Goal: Transaction & Acquisition: Purchase product/service

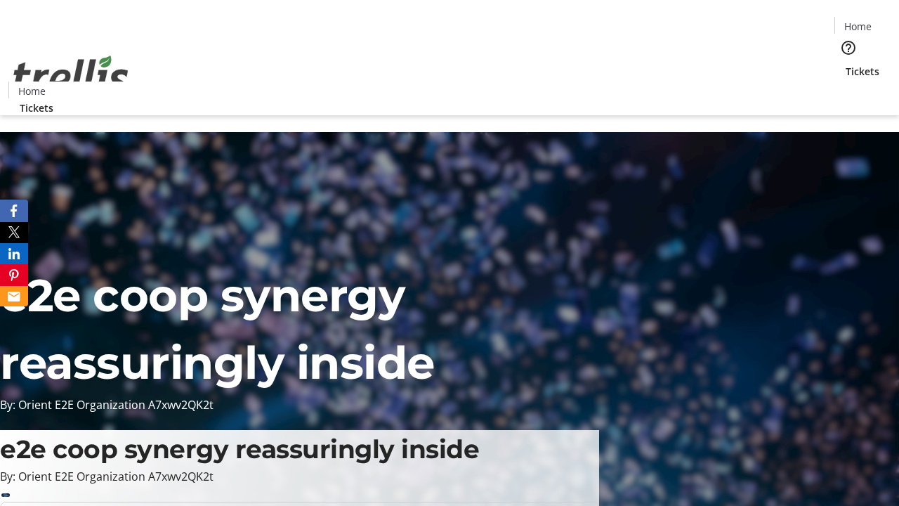
click at [846, 64] on span "Tickets" at bounding box center [863, 71] width 34 height 15
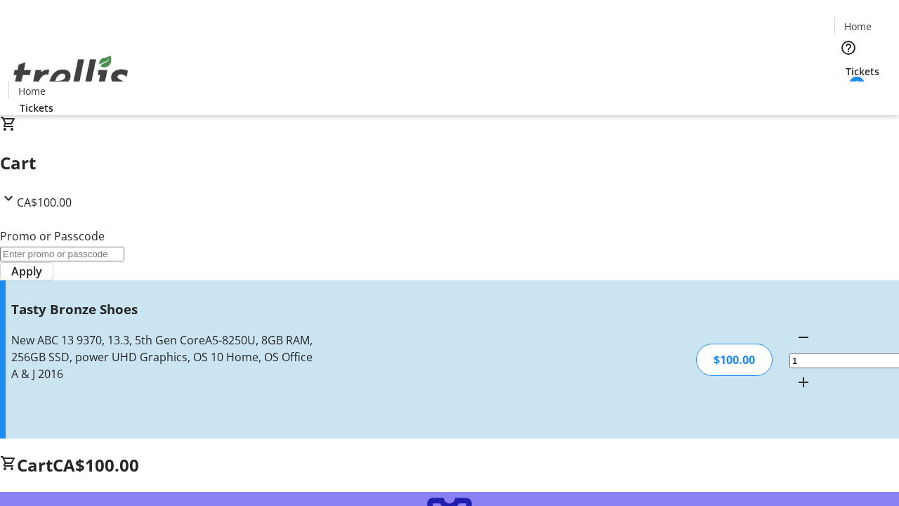
type input "FREE"
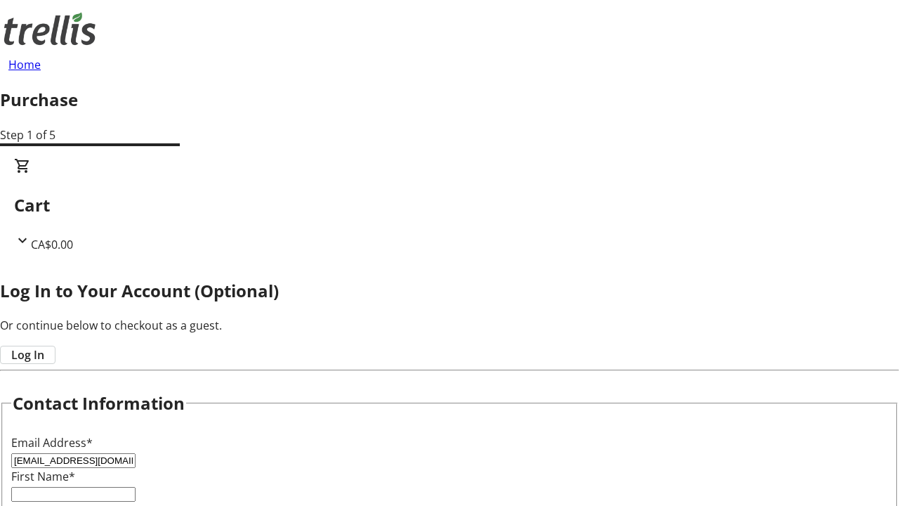
type input "[EMAIL_ADDRESS][DOMAIN_NAME]"
type input "Ed"
type input "Roob"
